Goal: Task Accomplishment & Management: Manage account settings

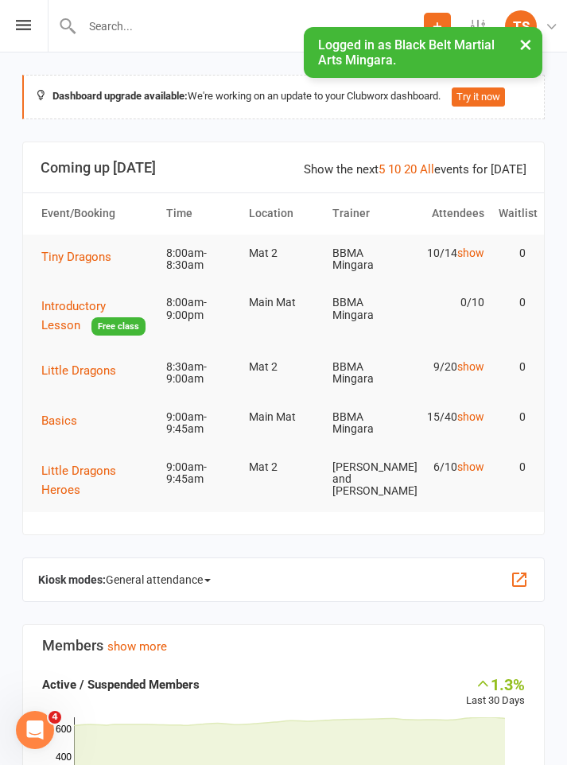
click at [87, 254] on span "Tiny Dragons" at bounding box center [76, 257] width 70 height 14
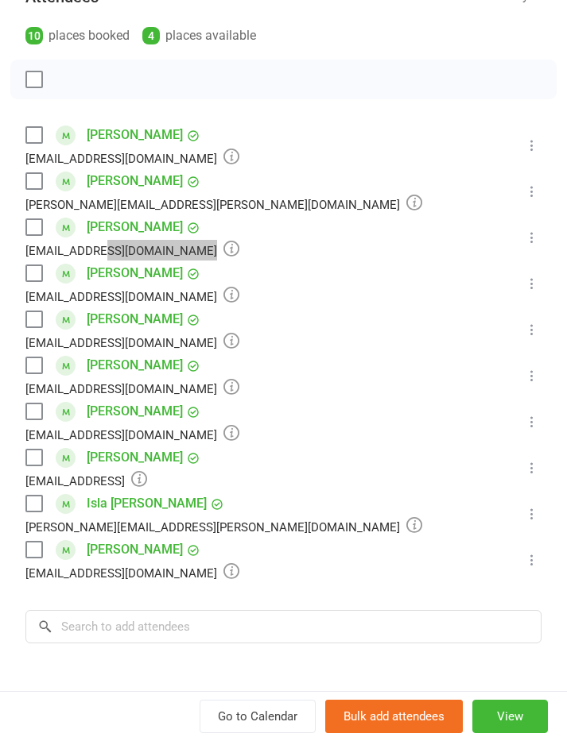
scroll to position [243, 0]
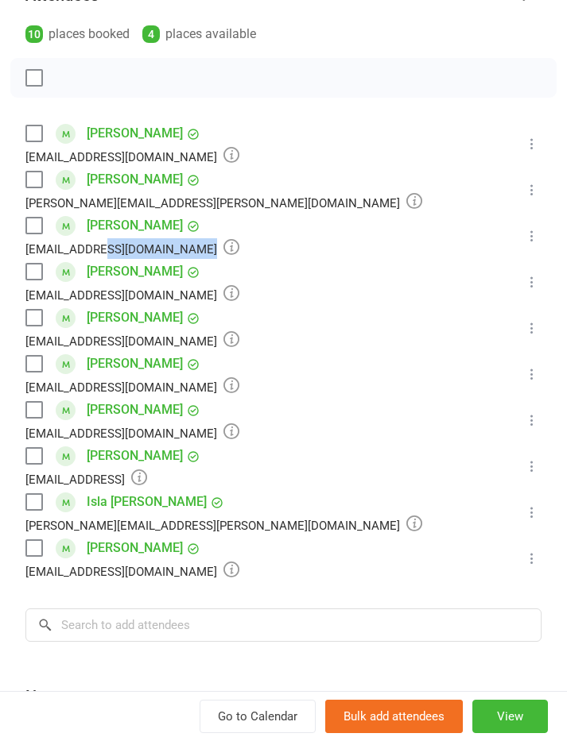
click at [377, 400] on li "[PERSON_NAME] [EMAIL_ADDRESS][DOMAIN_NAME] Booked More info Remove Check in Mar…" at bounding box center [283, 420] width 516 height 46
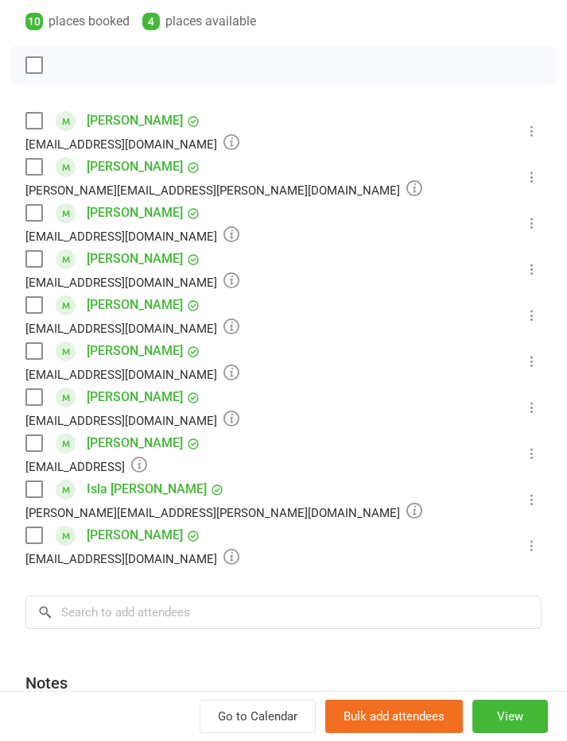
scroll to position [257, 0]
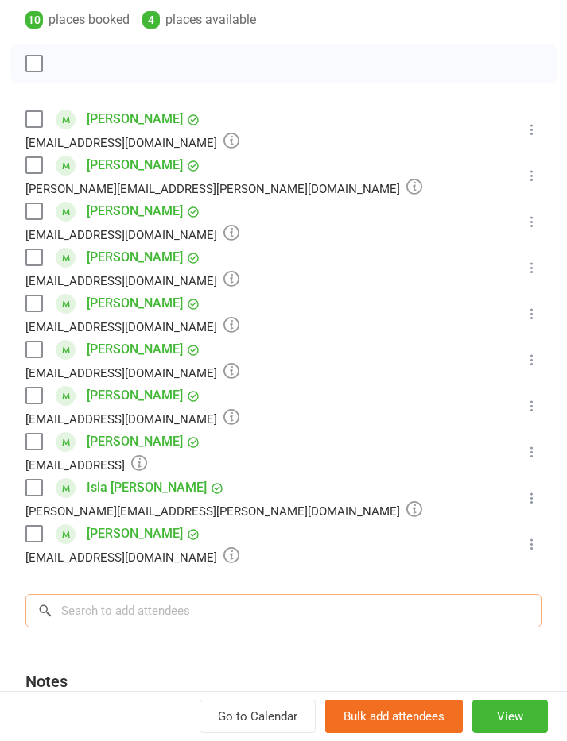
click at [134, 606] on input "search" at bounding box center [283, 610] width 516 height 33
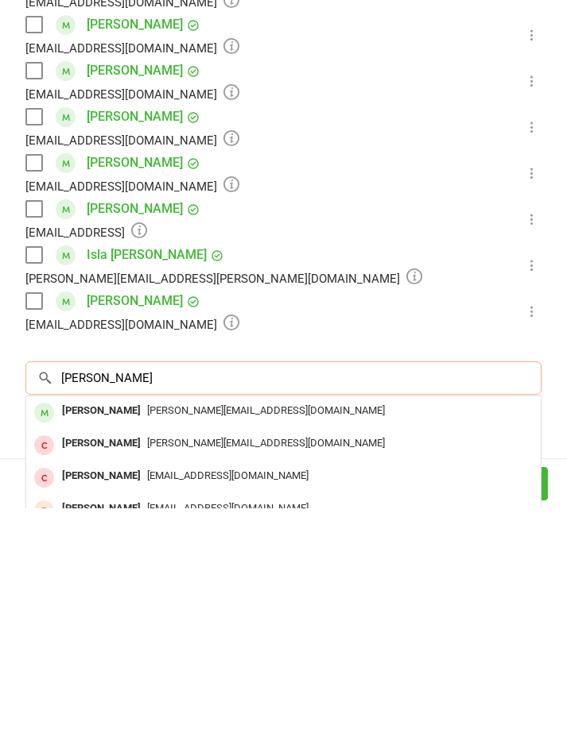
type input "Camilla"
click at [151, 633] on div "Mitchell@mibuild.com.au" at bounding box center [283, 644] width 501 height 23
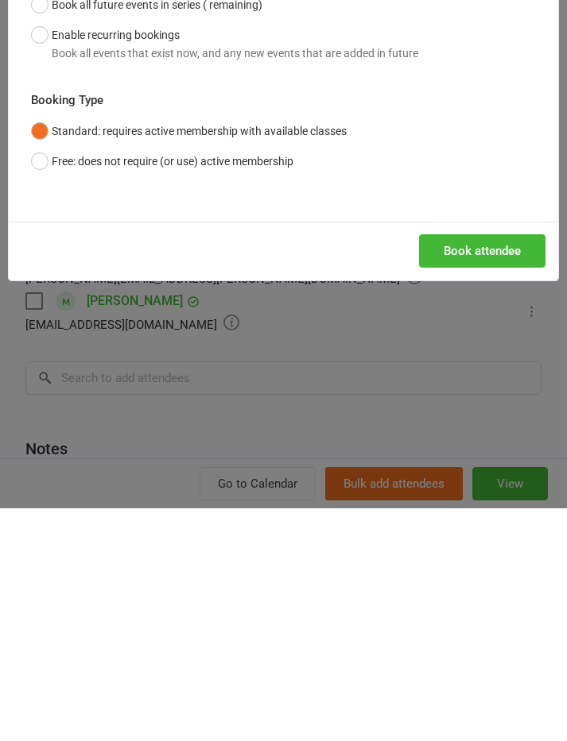
scroll to position [360, 0]
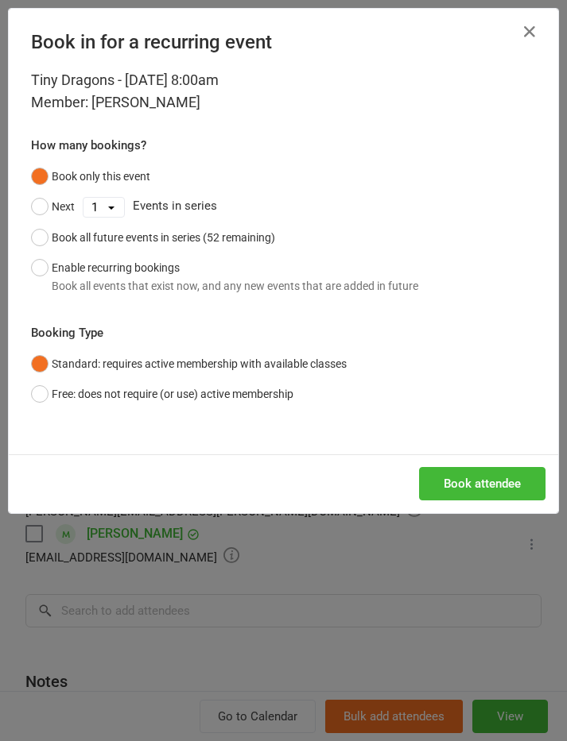
click at [52, 240] on div "Book all future events in series (52 remaining)" at bounding box center [163, 237] width 223 height 17
click at [470, 482] on button "Book attendee" at bounding box center [482, 483] width 126 height 33
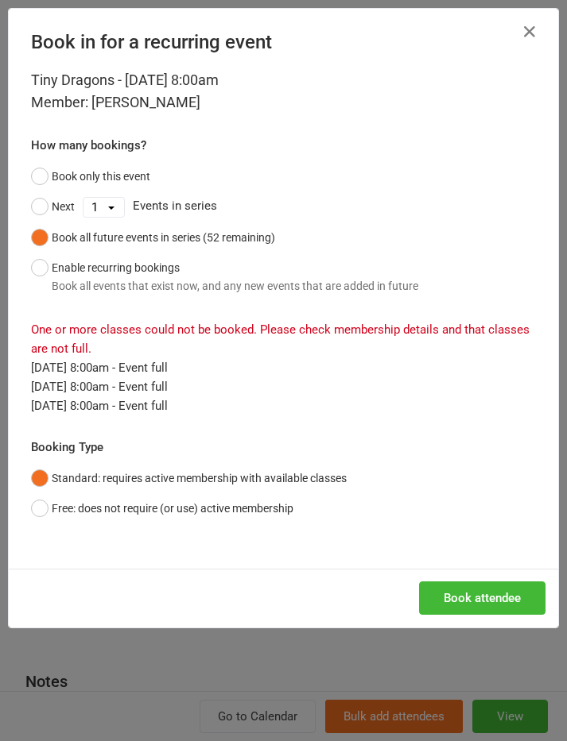
click at [41, 507] on button "Free: does not require (or use) active membership" at bounding box center [162, 509] width 262 height 30
click at [471, 590] on button "Book attendee" at bounding box center [482, 598] width 126 height 33
click at [535, 30] on icon "button" at bounding box center [529, 31] width 19 height 19
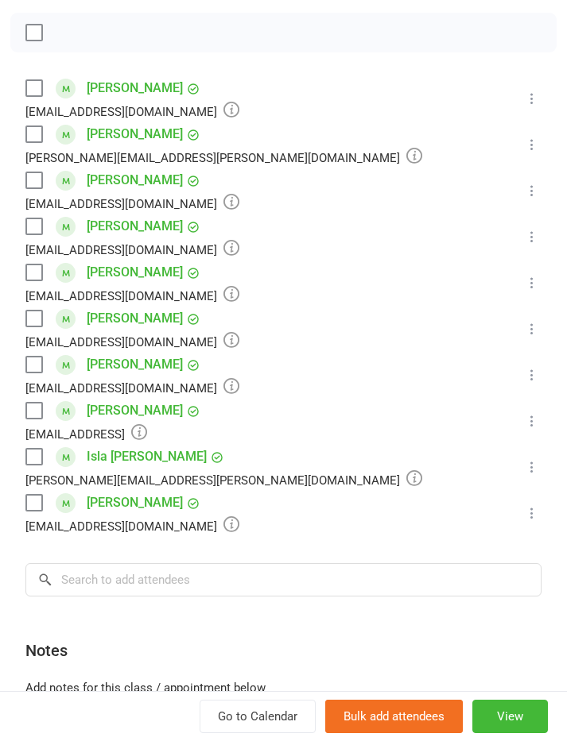
scroll to position [287, 0]
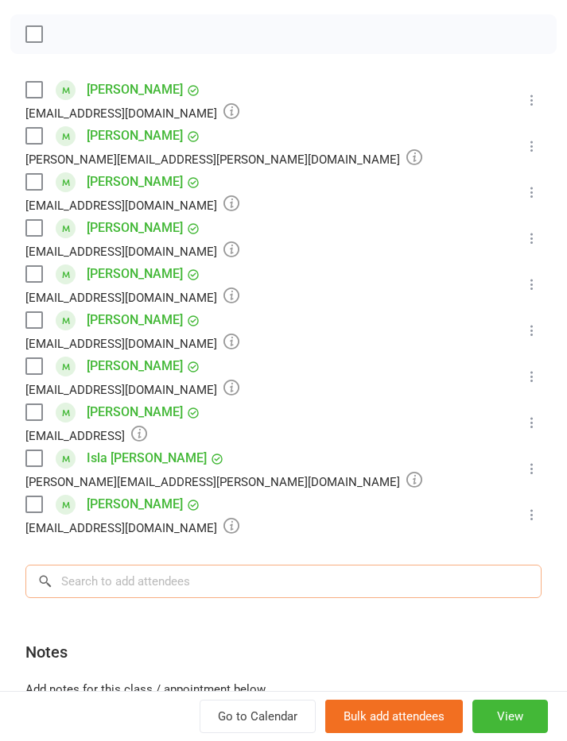
click at [135, 590] on input "search" at bounding box center [283, 581] width 516 height 33
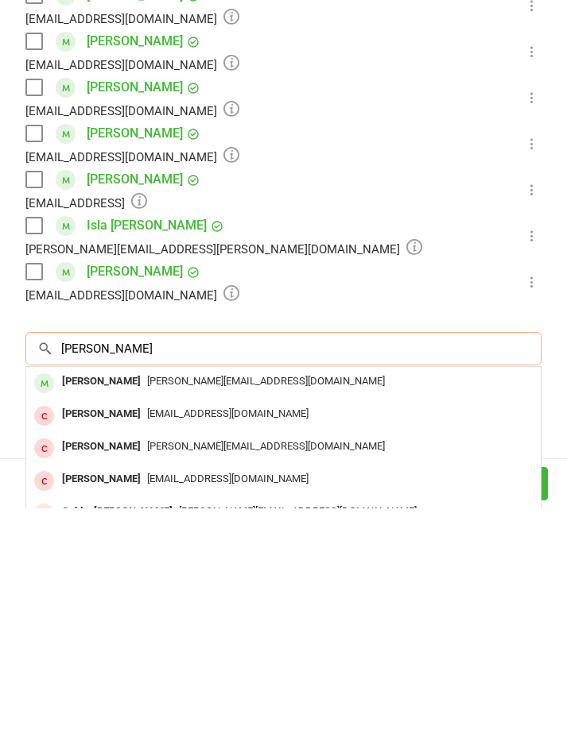
type input "Camilla irvine"
click at [91, 603] on div "[PERSON_NAME]" at bounding box center [101, 614] width 91 height 23
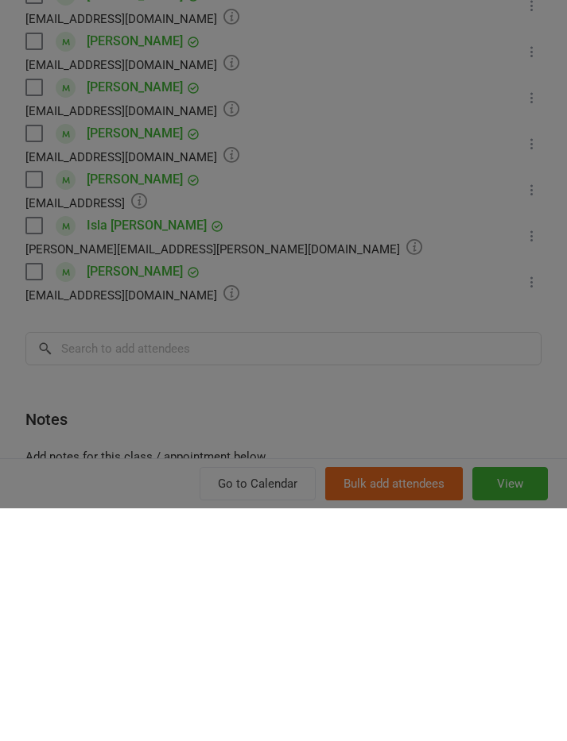
scroll to position [688, 0]
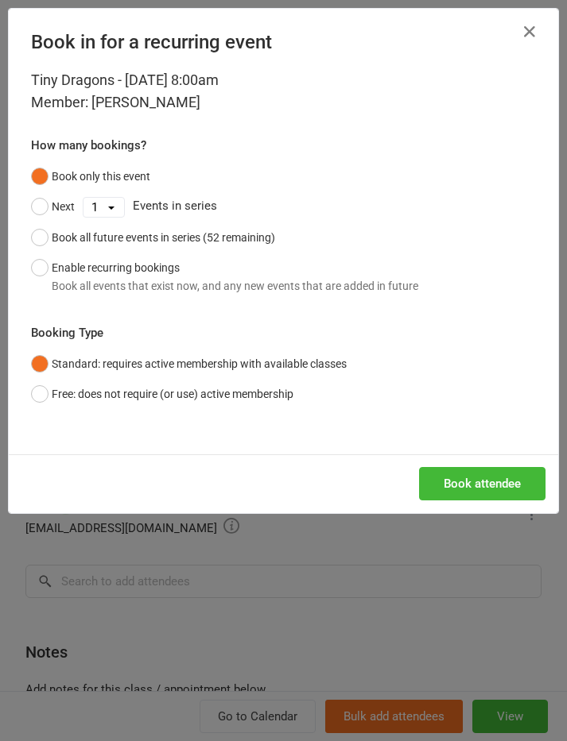
click at [37, 402] on button "Free: does not require (or use) active membership" at bounding box center [162, 394] width 262 height 30
click at [464, 481] on button "Book attendee" at bounding box center [482, 483] width 126 height 33
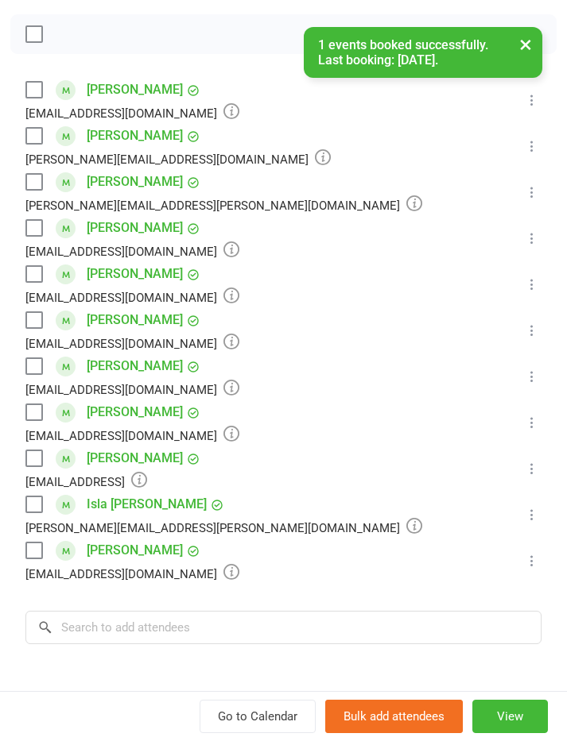
click at [35, 137] on label at bounding box center [33, 136] width 16 height 16
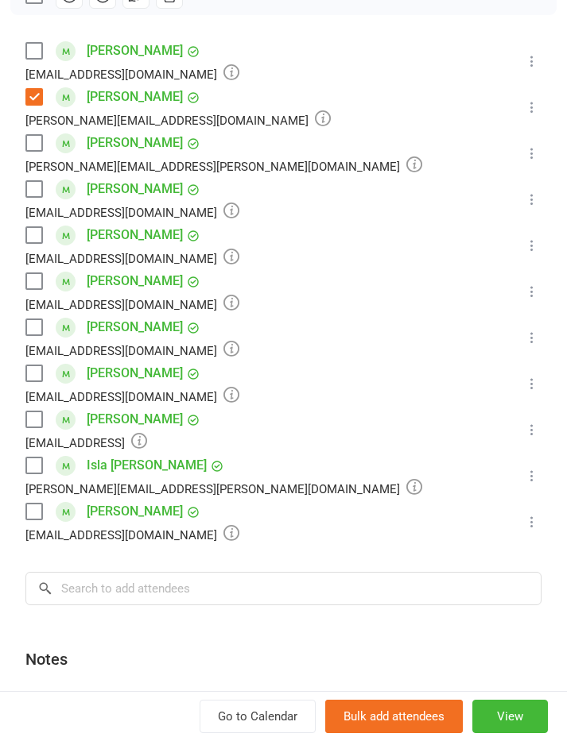
scroll to position [328, 0]
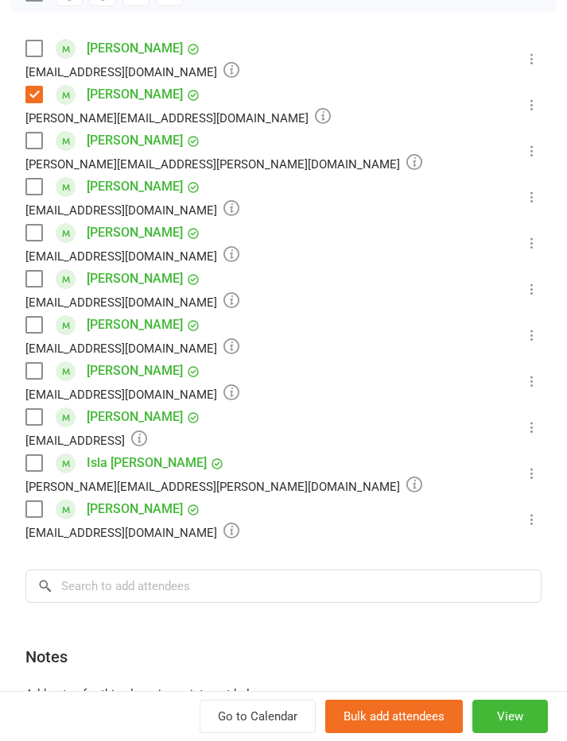
click at [39, 464] on label at bounding box center [33, 463] width 16 height 16
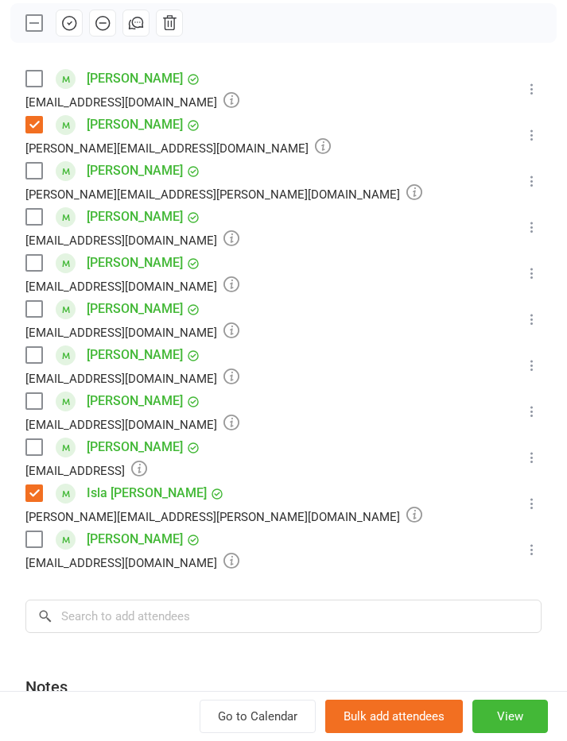
scroll to position [296, 0]
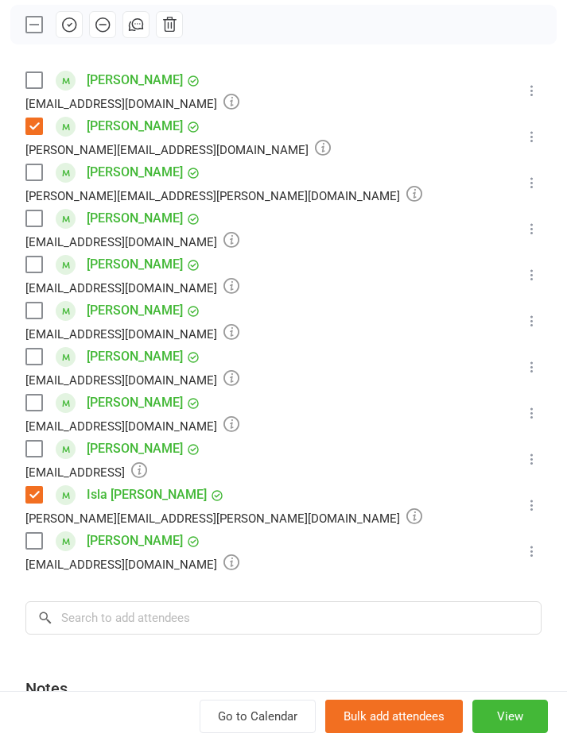
click at [41, 542] on label at bounding box center [33, 541] width 16 height 16
click at [76, 16] on icon "button" at bounding box center [68, 24] width 17 height 17
click at [40, 79] on label at bounding box center [33, 80] width 16 height 16
click at [33, 257] on label at bounding box center [33, 265] width 16 height 16
click at [40, 216] on label at bounding box center [33, 219] width 16 height 16
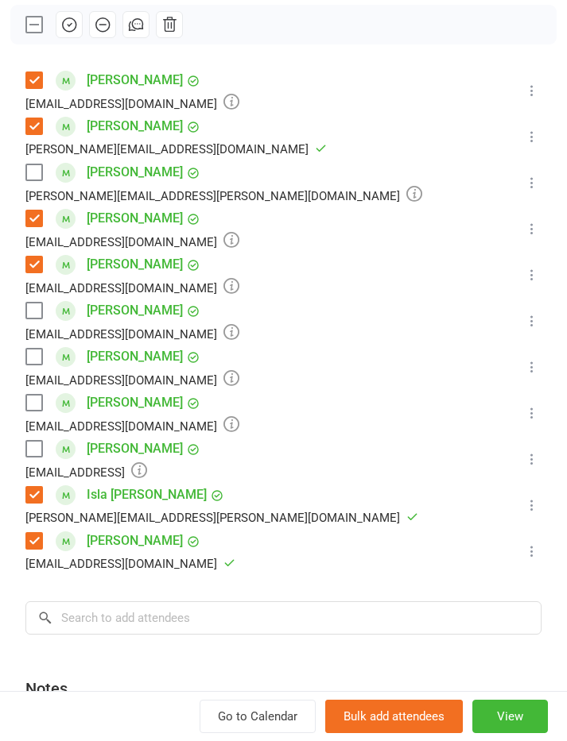
click at [428, 2] on div "Class kiosk mode Roll call 8:00 AM - 8:30 AM, Saturday, August, 16, 2025 with B…" at bounding box center [283, 321] width 567 height 1102
click at [37, 406] on label at bounding box center [33, 403] width 16 height 16
click at [35, 446] on label at bounding box center [33, 449] width 16 height 16
click at [33, 350] on label at bounding box center [33, 357] width 16 height 16
click at [74, 13] on button "button" at bounding box center [69, 24] width 27 height 27
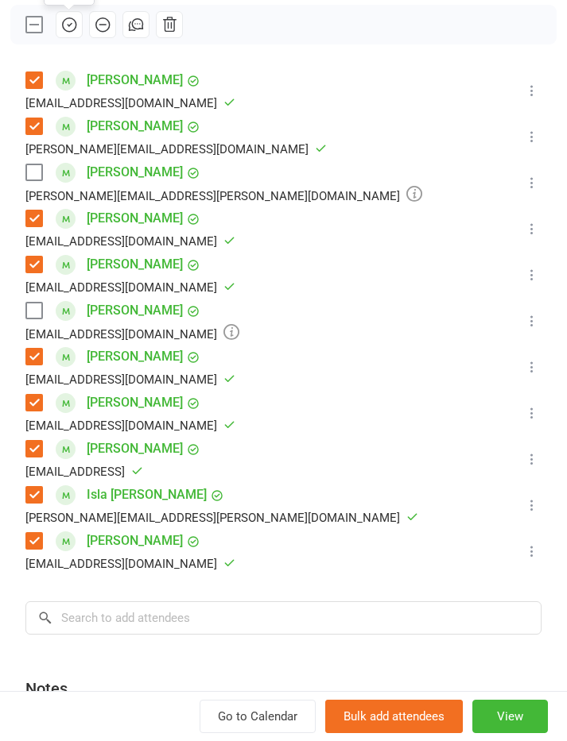
click at [66, 21] on icon "button" at bounding box center [68, 24] width 17 height 17
click at [35, 171] on label at bounding box center [33, 173] width 16 height 16
click at [69, 34] on button "button" at bounding box center [69, 24] width 27 height 27
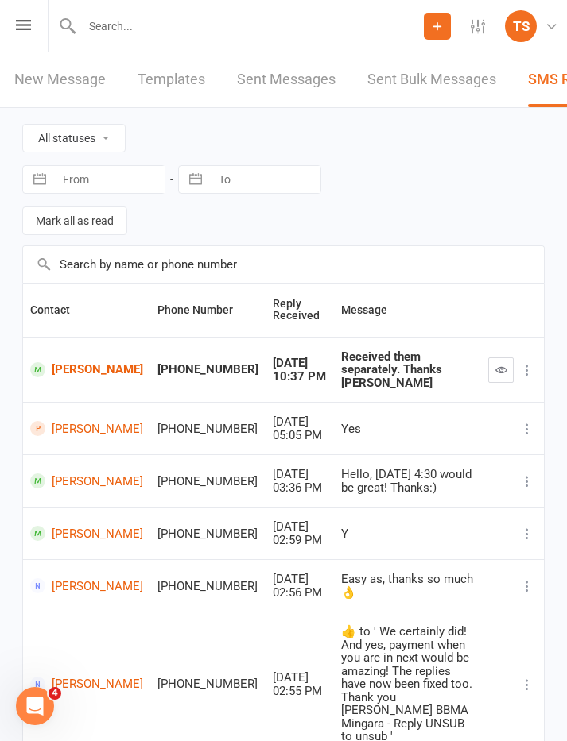
click at [20, 23] on icon at bounding box center [23, 25] width 15 height 10
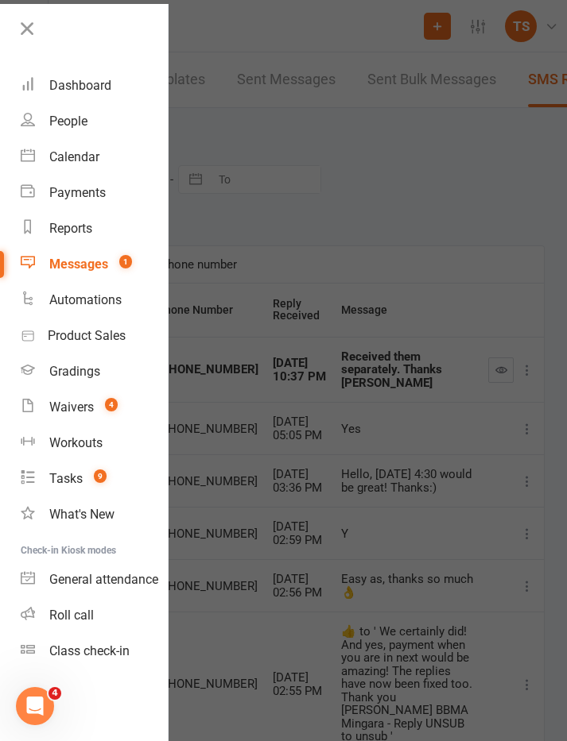
click at [87, 87] on div "Dashboard" at bounding box center [80, 85] width 62 height 15
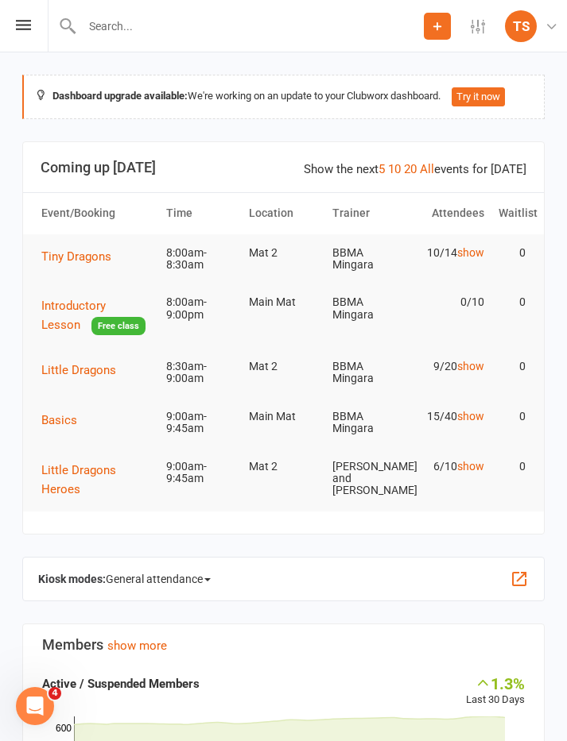
click at [88, 370] on span "Little Dragons" at bounding box center [78, 370] width 75 height 14
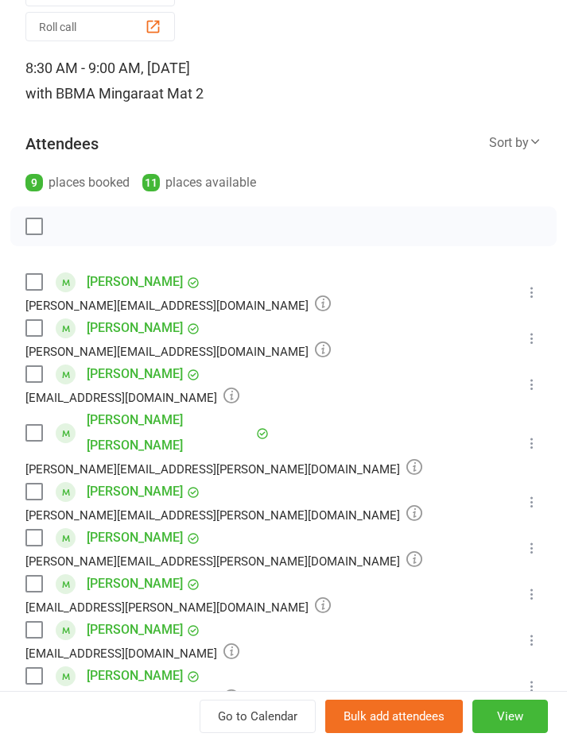
scroll to position [94, 0]
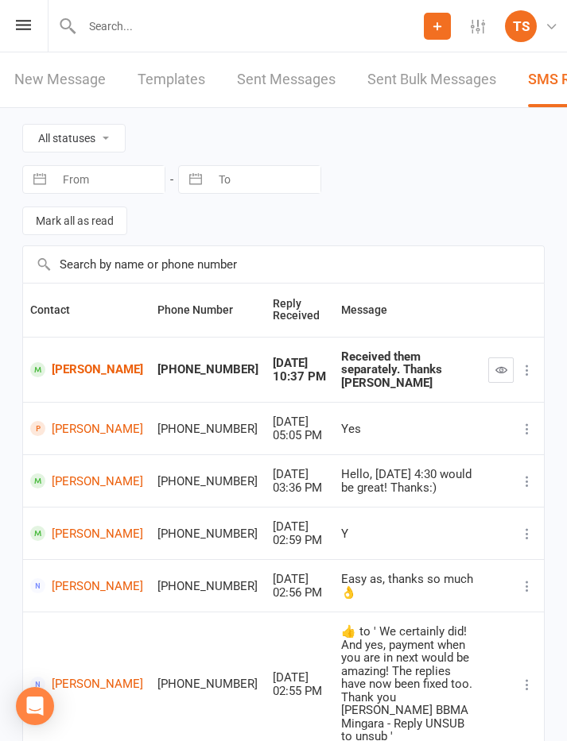
click at [25, 29] on icon at bounding box center [23, 25] width 15 height 10
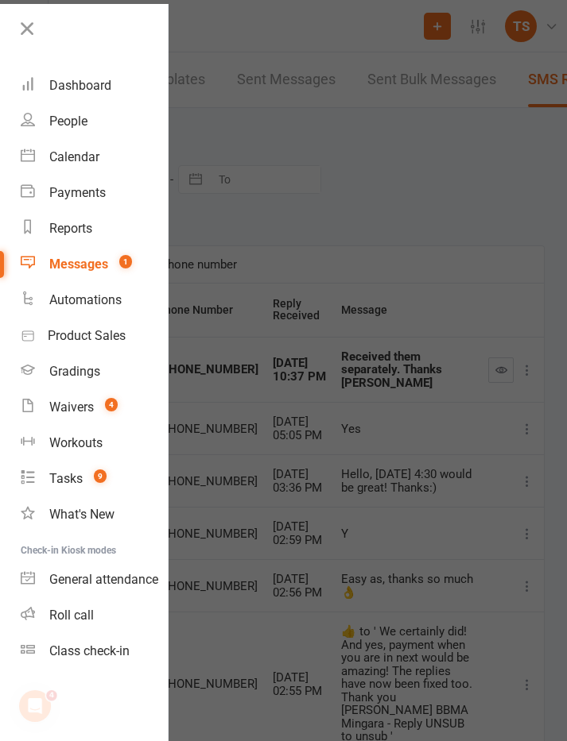
click at [98, 83] on div "Dashboard" at bounding box center [80, 85] width 62 height 15
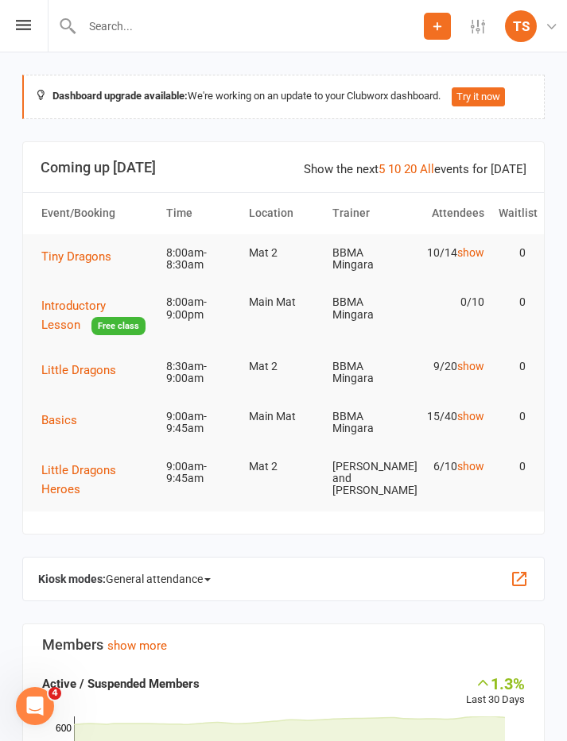
click at [83, 468] on span "Little Dragons Heroes" at bounding box center [78, 479] width 75 height 33
